Goal: Use online tool/utility

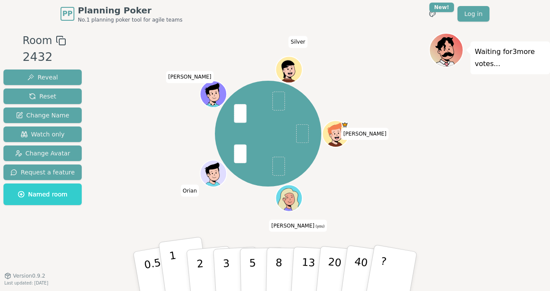
click at [167, 268] on button "1" at bounding box center [183, 272] width 51 height 70
click at [229, 270] on button "3" at bounding box center [236, 271] width 47 height 67
click at [224, 258] on p "3" at bounding box center [227, 272] width 10 height 47
click at [224, 264] on p "3" at bounding box center [227, 272] width 10 height 47
click at [197, 264] on p "2" at bounding box center [200, 272] width 11 height 47
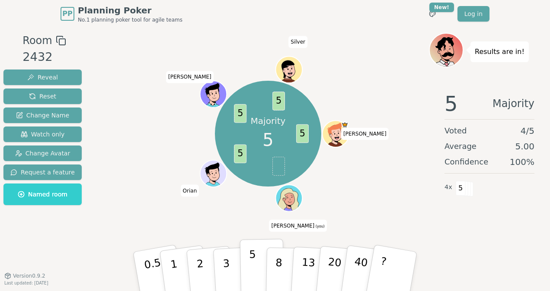
click at [260, 269] on button "5" at bounding box center [262, 272] width 45 height 66
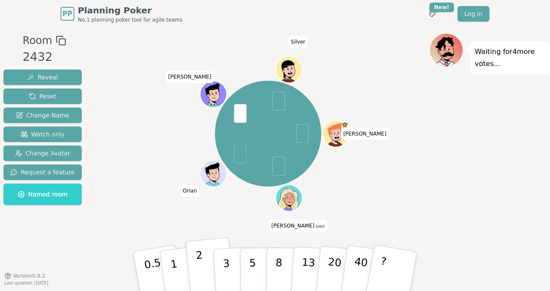
click at [199, 260] on p "2" at bounding box center [200, 272] width 11 height 47
